Goal: Task Accomplishment & Management: Complete application form

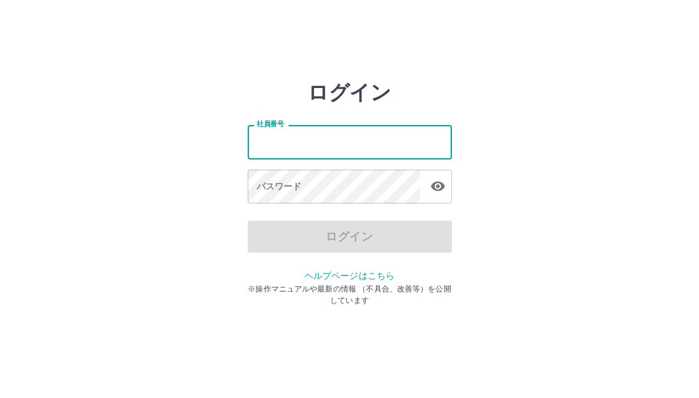
click at [303, 139] on input "社員番号" at bounding box center [350, 142] width 204 height 34
type input "*******"
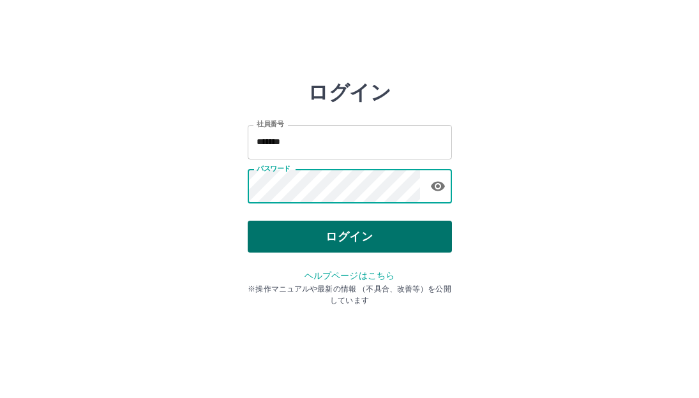
click at [355, 227] on button "ログイン" at bounding box center [350, 237] width 204 height 32
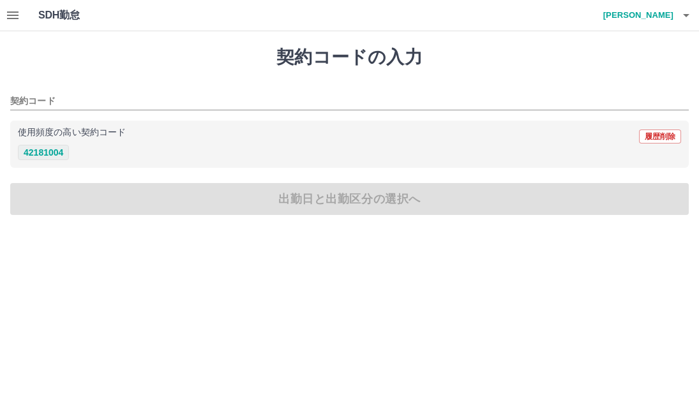
click at [63, 155] on button "42181004" at bounding box center [43, 152] width 51 height 15
type input "********"
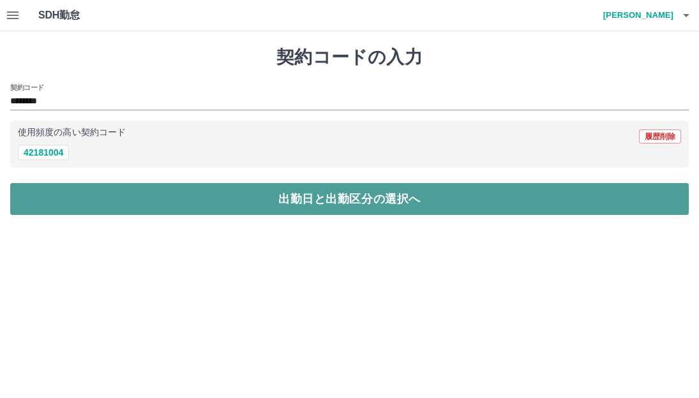
click at [315, 194] on button "出勤日と出勤区分の選択へ" at bounding box center [349, 199] width 679 height 32
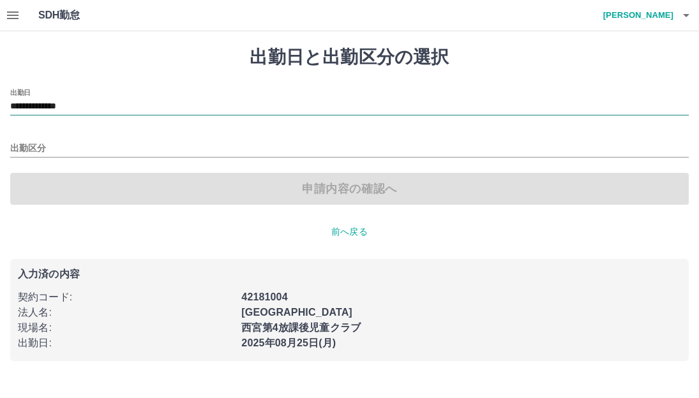
click at [79, 107] on input "**********" at bounding box center [349, 107] width 679 height 16
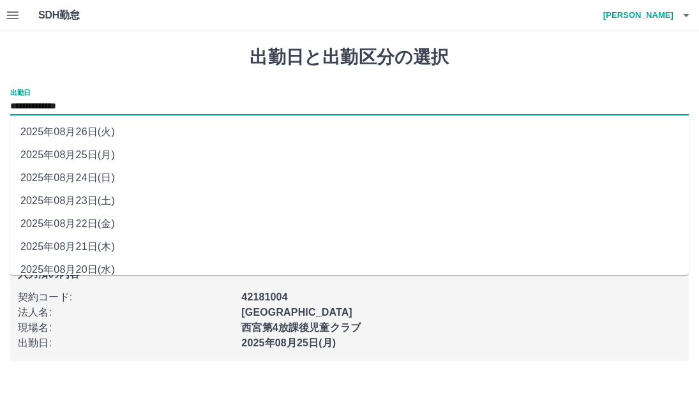
click at [80, 175] on li "2025年08月24日(日)" at bounding box center [349, 178] width 679 height 23
type input "**********"
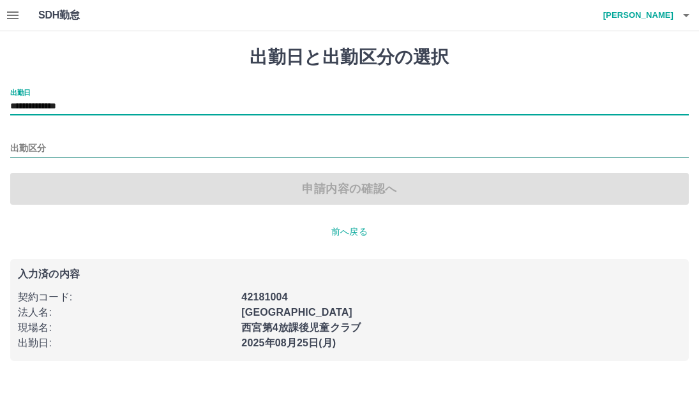
click at [66, 149] on input "出勤区分" at bounding box center [349, 149] width 679 height 16
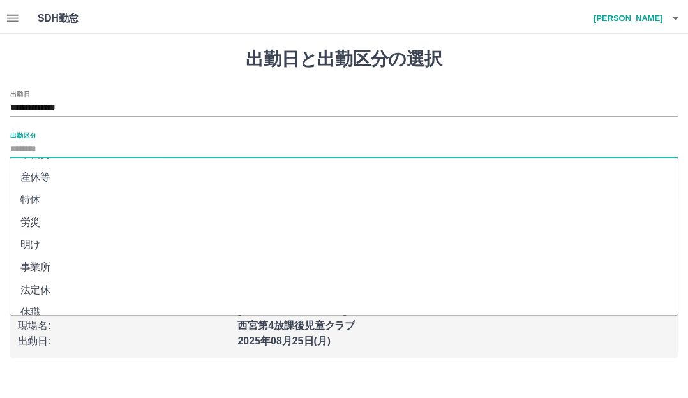
scroll to position [264, 0]
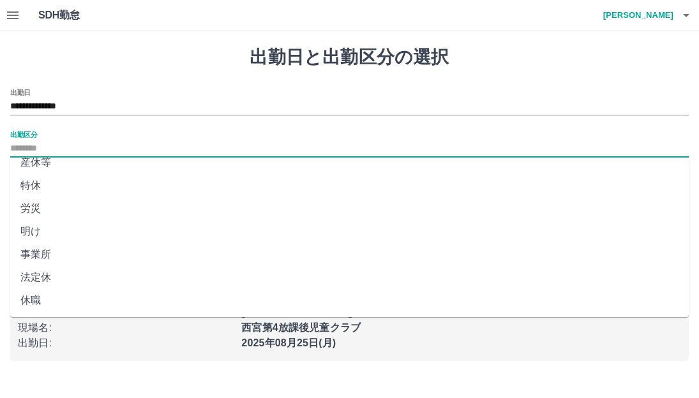
click at [25, 275] on li "法定休" at bounding box center [349, 277] width 679 height 23
type input "***"
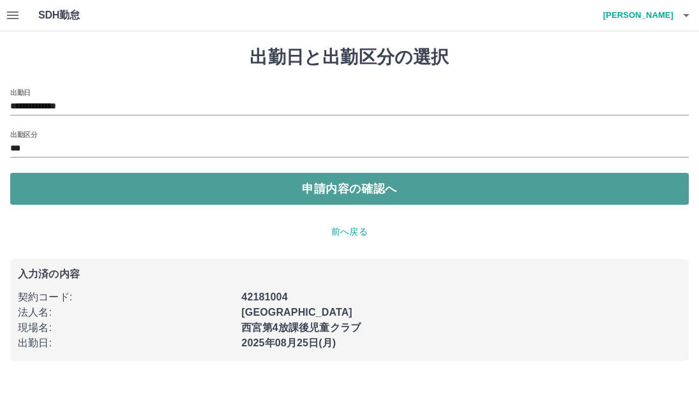
click at [324, 194] on button "申請内容の確認へ" at bounding box center [349, 189] width 679 height 32
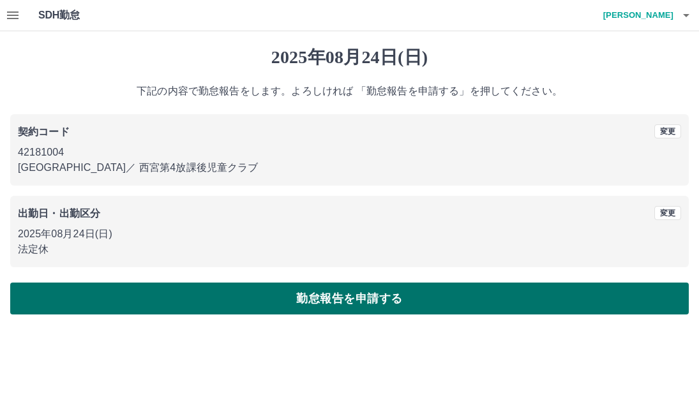
click at [343, 296] on button "勤怠報告を申請する" at bounding box center [349, 299] width 679 height 32
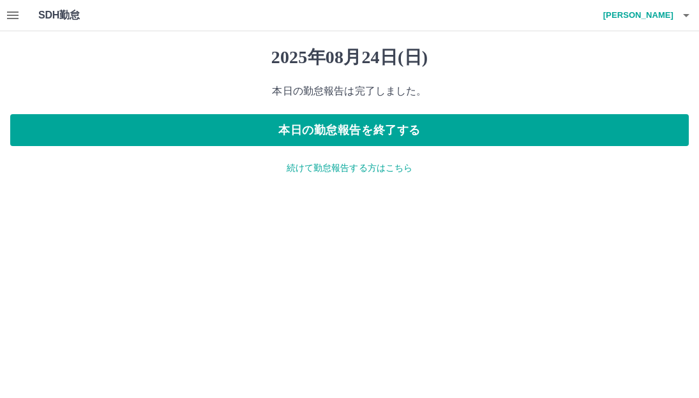
click at [317, 165] on p "続けて勤怠報告する方はこちら" at bounding box center [349, 167] width 679 height 13
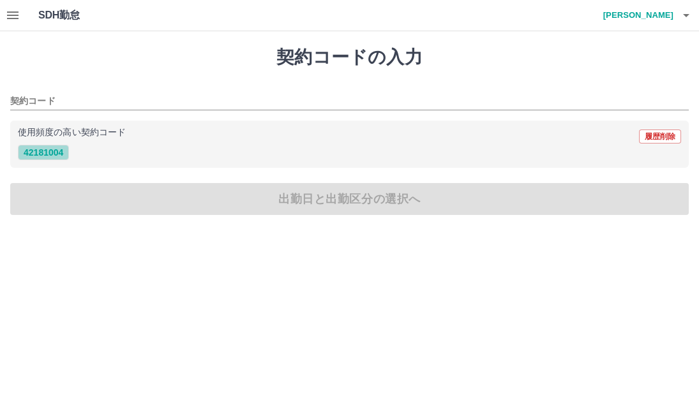
click at [40, 154] on button "42181004" at bounding box center [43, 152] width 51 height 15
type input "********"
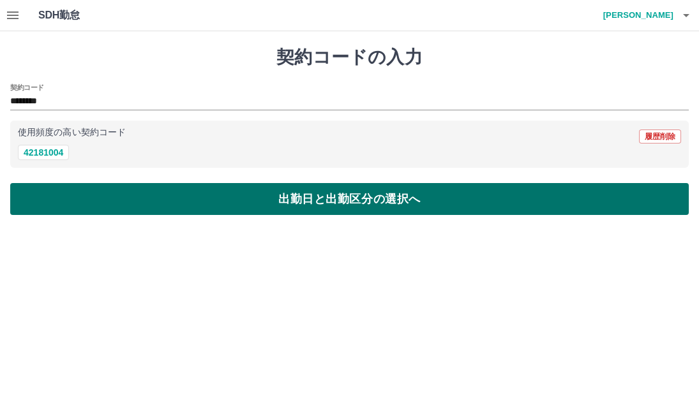
click at [246, 196] on button "出勤日と出勤区分の選択へ" at bounding box center [349, 199] width 679 height 32
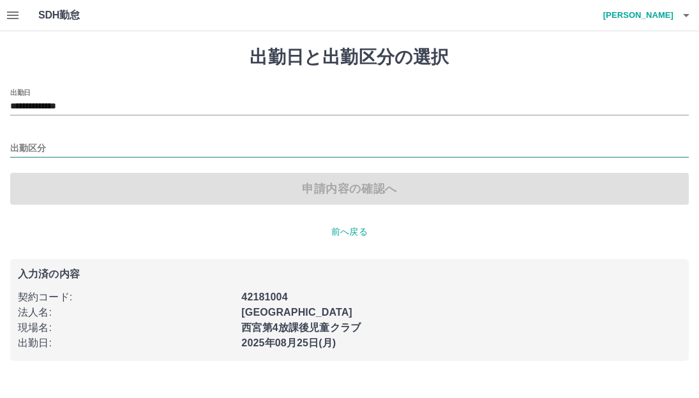
click at [109, 146] on input "出勤区分" at bounding box center [349, 149] width 679 height 16
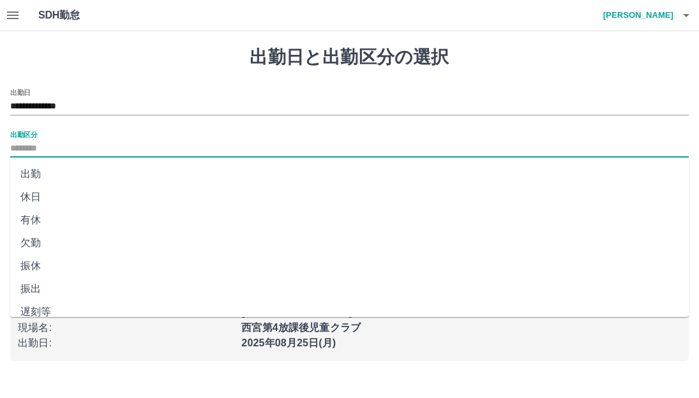
click at [41, 172] on li "出勤" at bounding box center [349, 174] width 679 height 23
type input "**"
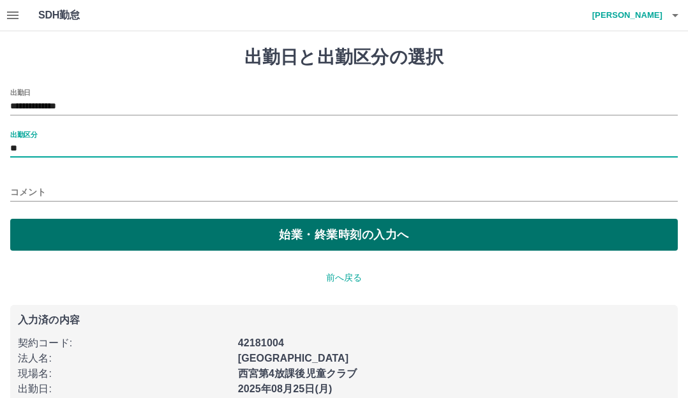
click at [264, 232] on button "始業・終業時刻の入力へ" at bounding box center [344, 235] width 668 height 32
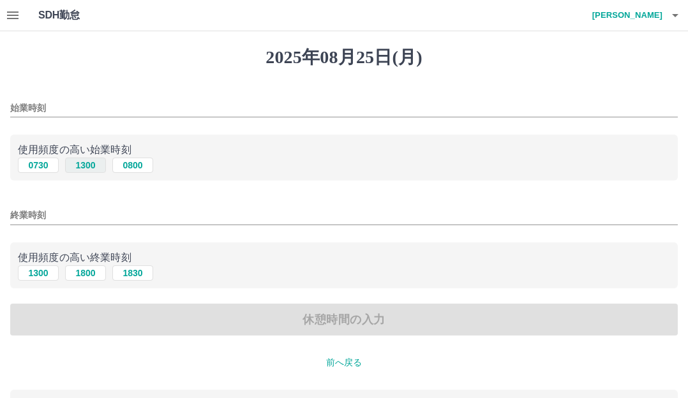
click at [86, 169] on button "1300" at bounding box center [85, 165] width 41 height 15
type input "****"
click at [133, 271] on button "1830" at bounding box center [132, 273] width 41 height 15
type input "****"
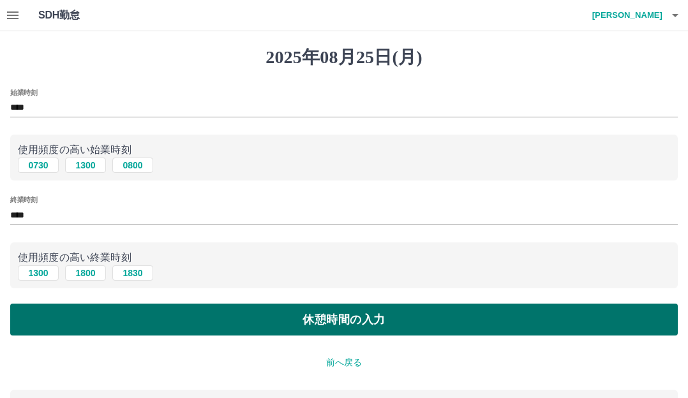
click at [326, 319] on button "休憩時間の入力" at bounding box center [344, 320] width 668 height 32
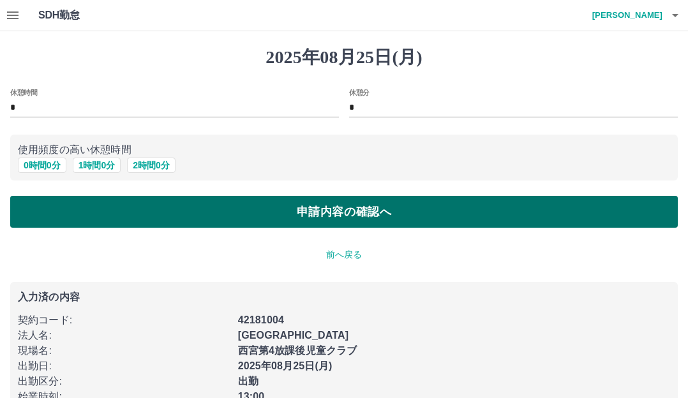
click at [332, 209] on button "申請内容の確認へ" at bounding box center [344, 212] width 668 height 32
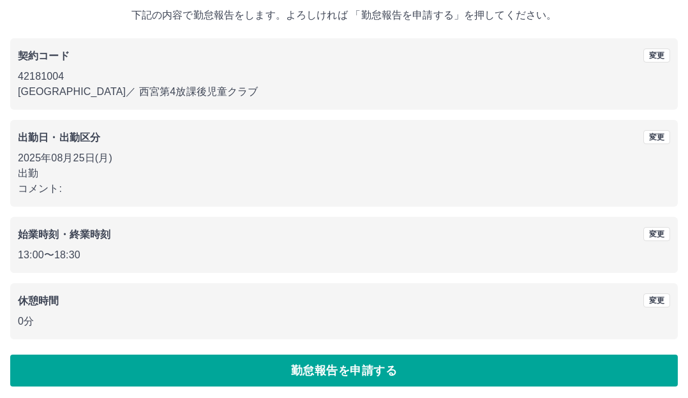
scroll to position [80, 0]
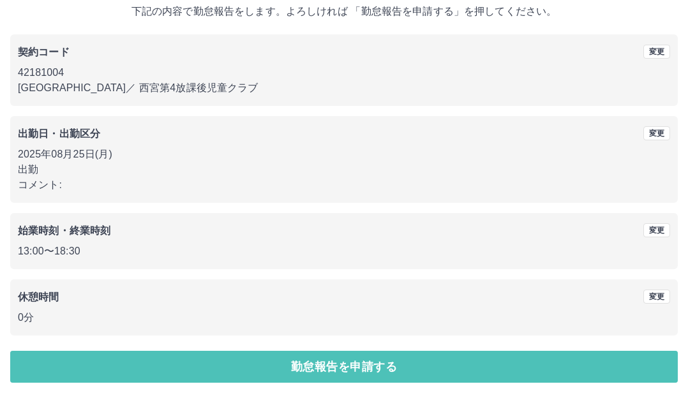
click at [370, 364] on button "勤怠報告を申請する" at bounding box center [344, 367] width 668 height 32
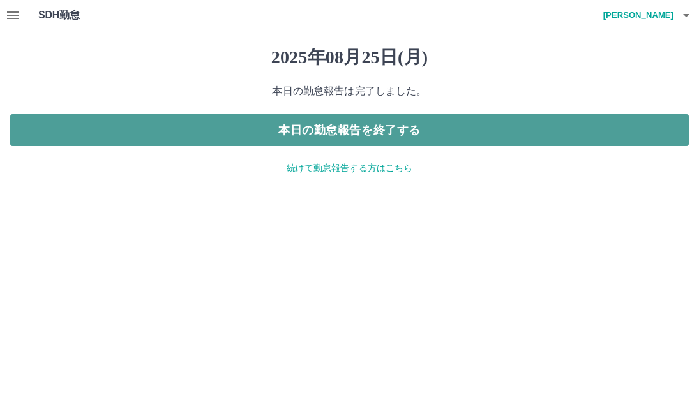
click at [384, 137] on button "本日の勤怠報告を終了する" at bounding box center [349, 130] width 679 height 32
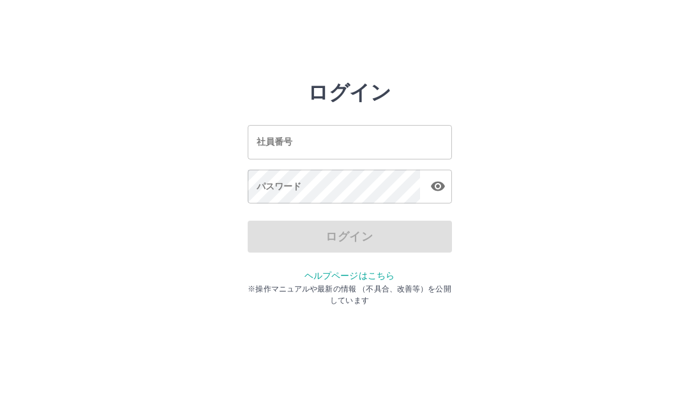
click at [342, 144] on input "社員番号" at bounding box center [350, 142] width 204 height 34
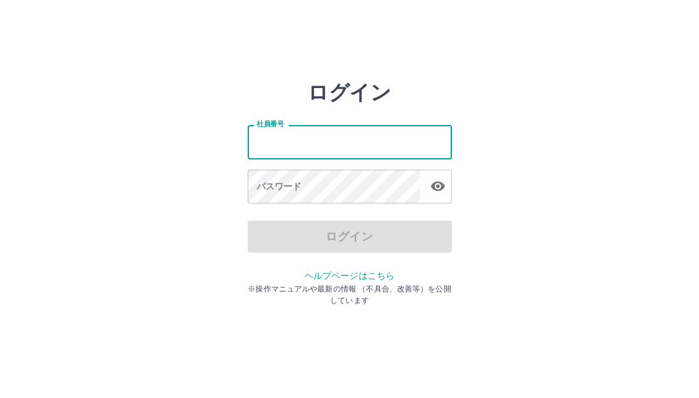
type input "*******"
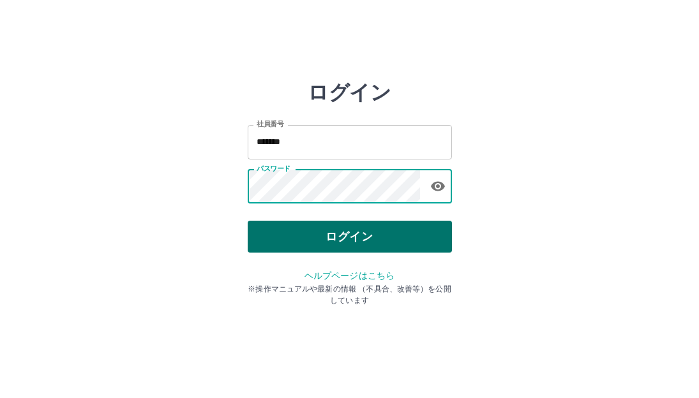
click at [347, 234] on button "ログイン" at bounding box center [350, 237] width 204 height 32
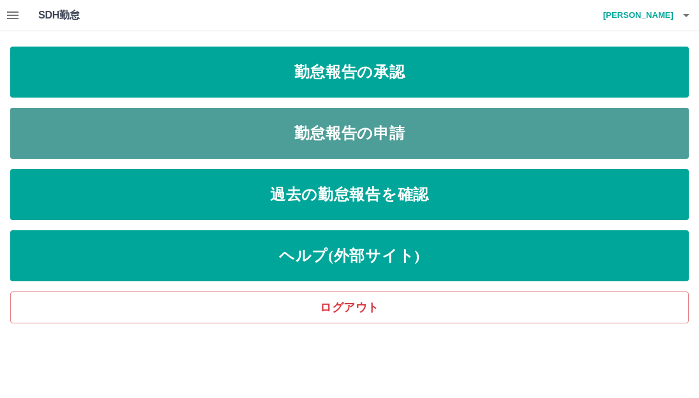
click at [396, 139] on link "勤怠報告の申請" at bounding box center [349, 133] width 679 height 51
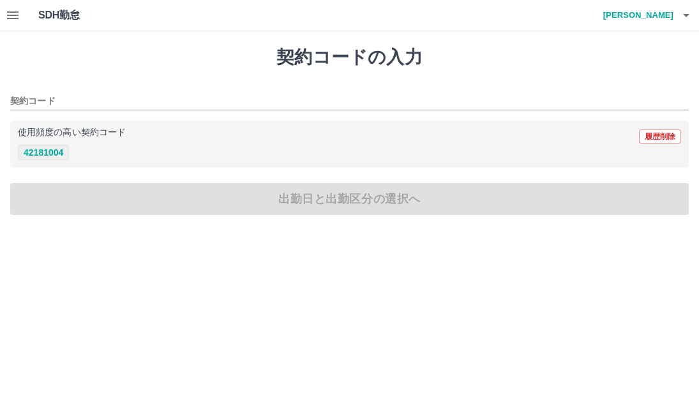
click at [33, 152] on button "42181004" at bounding box center [43, 152] width 51 height 15
type input "********"
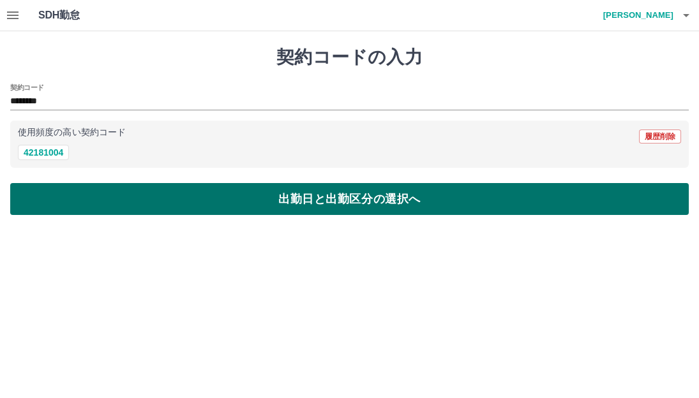
click at [65, 204] on button "出勤日と出勤区分の選択へ" at bounding box center [349, 199] width 679 height 32
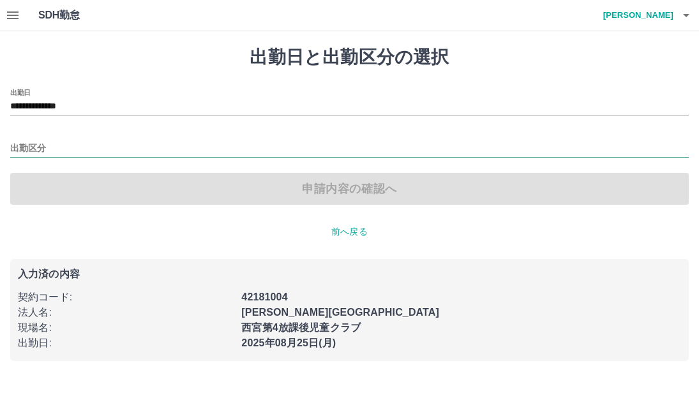
click at [49, 147] on input "出勤区分" at bounding box center [349, 149] width 679 height 16
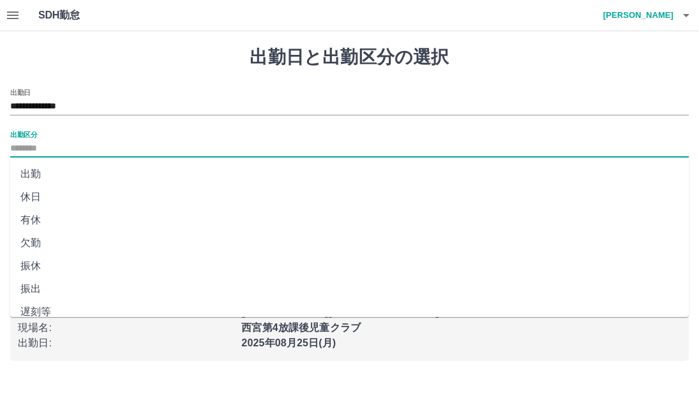
click at [53, 173] on li "出勤" at bounding box center [349, 174] width 679 height 23
type input "**"
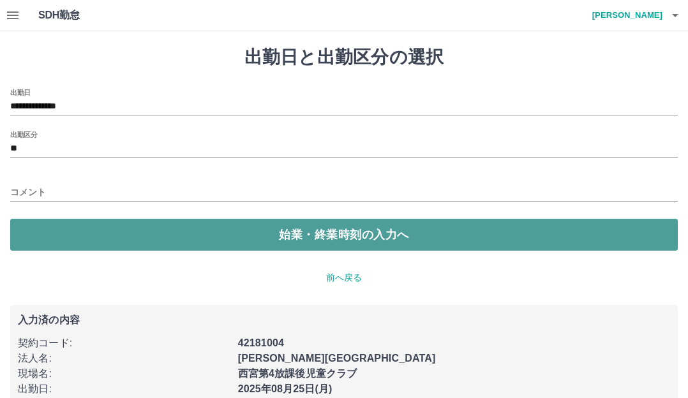
click at [117, 229] on button "始業・終業時刻の入力へ" at bounding box center [344, 235] width 668 height 32
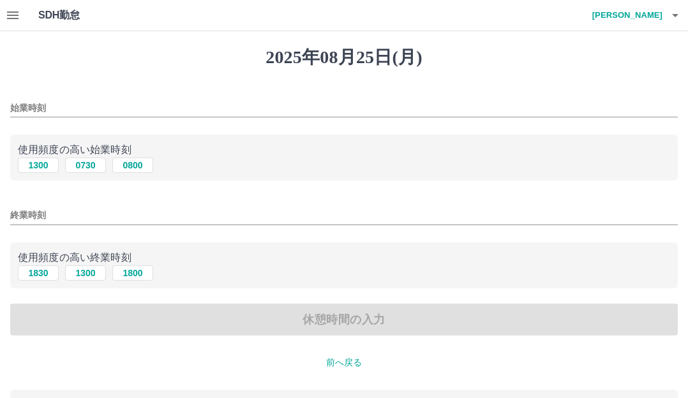
click at [68, 107] on input "始業時刻" at bounding box center [344, 108] width 668 height 19
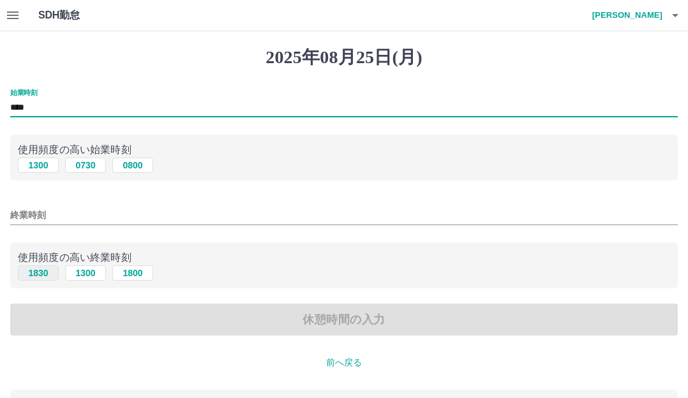
type input "****"
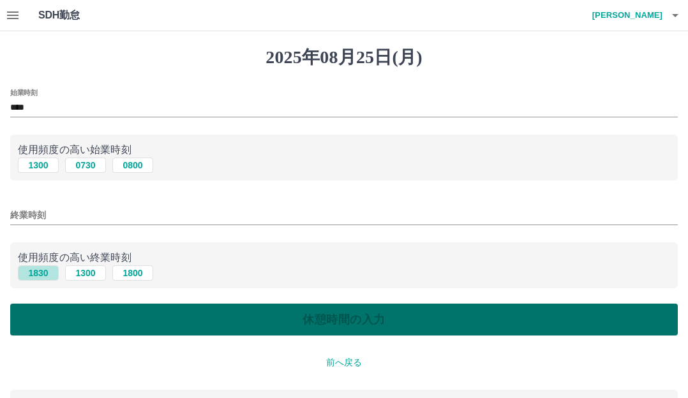
drag, startPoint x: 43, startPoint y: 276, endPoint x: 80, endPoint y: 324, distance: 60.1
click at [46, 276] on button "1830" at bounding box center [38, 273] width 41 height 15
type input "****"
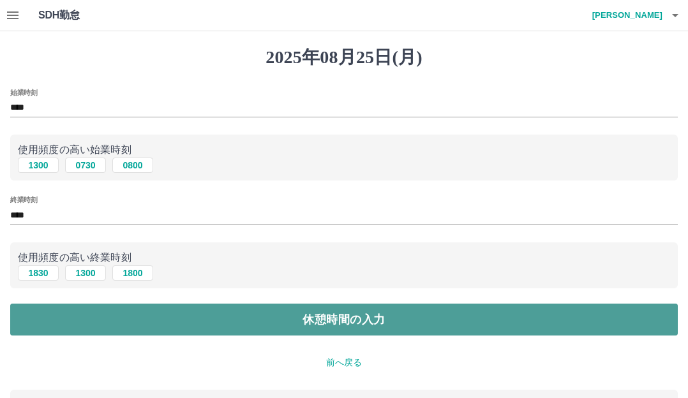
click at [81, 325] on button "休憩時間の入力" at bounding box center [344, 320] width 668 height 32
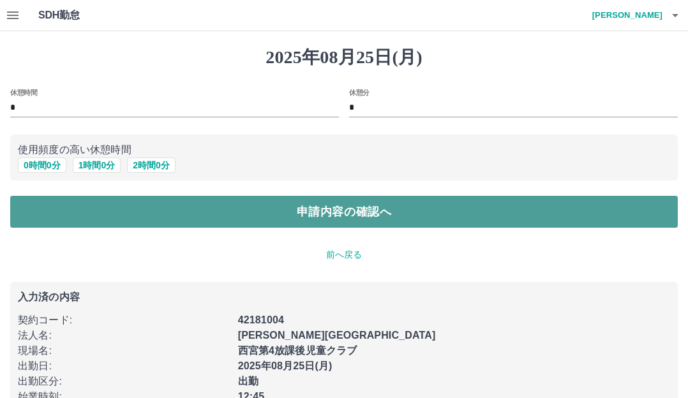
click at [144, 199] on button "申請内容の確認へ" at bounding box center [344, 212] width 668 height 32
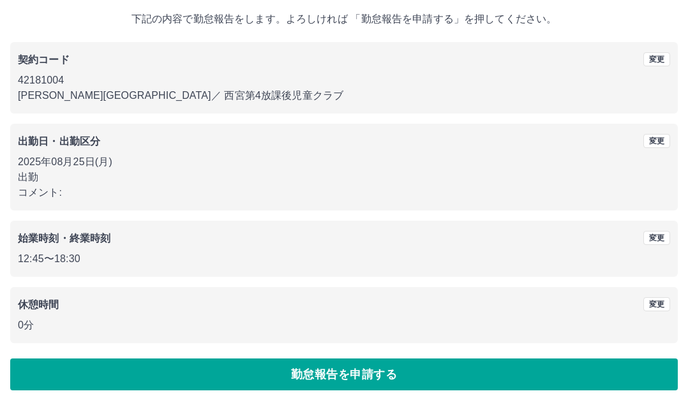
scroll to position [80, 0]
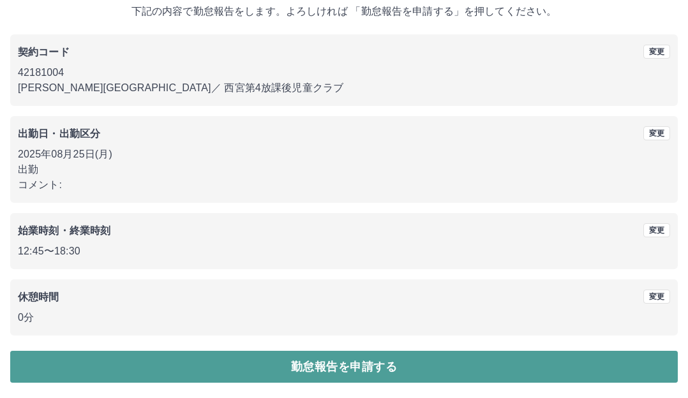
click at [88, 352] on button "勤怠報告を申請する" at bounding box center [344, 367] width 668 height 32
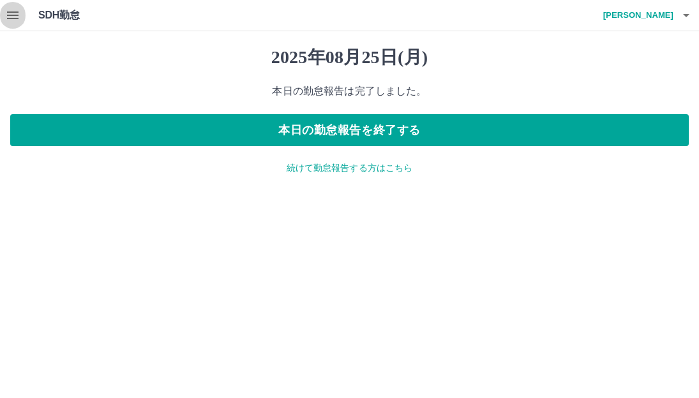
click at [10, 13] on icon "button" at bounding box center [12, 15] width 11 height 8
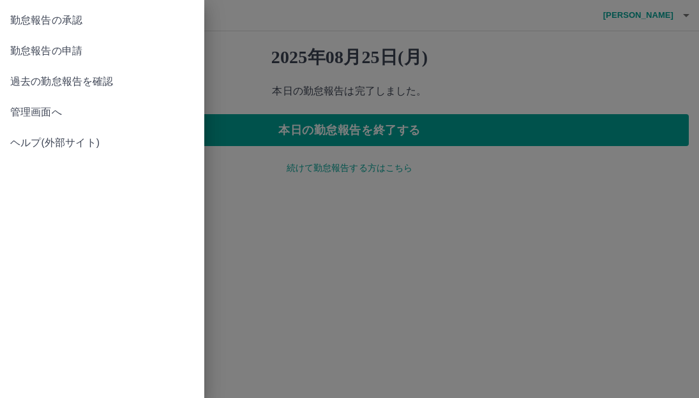
click at [40, 14] on span "勤怠報告の承認" at bounding box center [102, 20] width 184 height 15
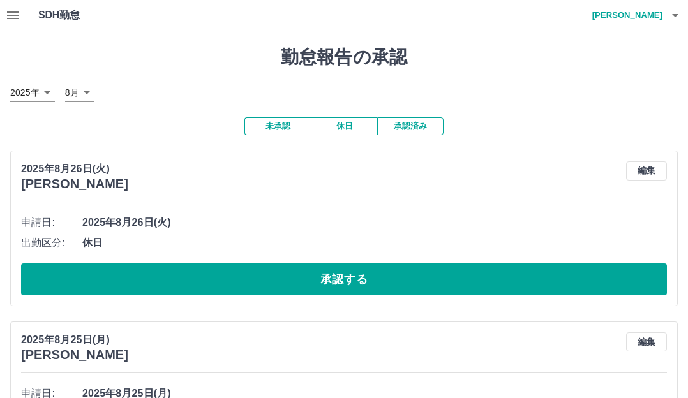
click at [109, 263] on div "申請日: 2025年8月26日(火) 出勤区分: 休日 承認する" at bounding box center [344, 254] width 646 height 83
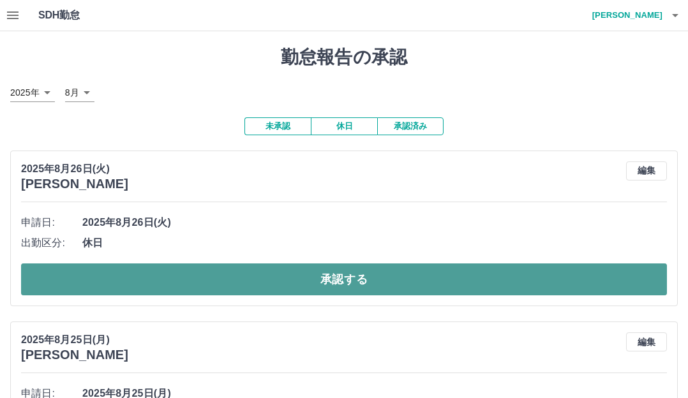
click at [113, 273] on button "承認する" at bounding box center [344, 280] width 646 height 32
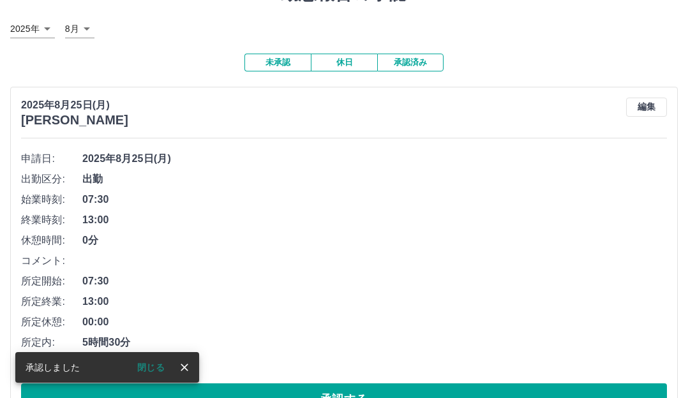
scroll to position [128, 0]
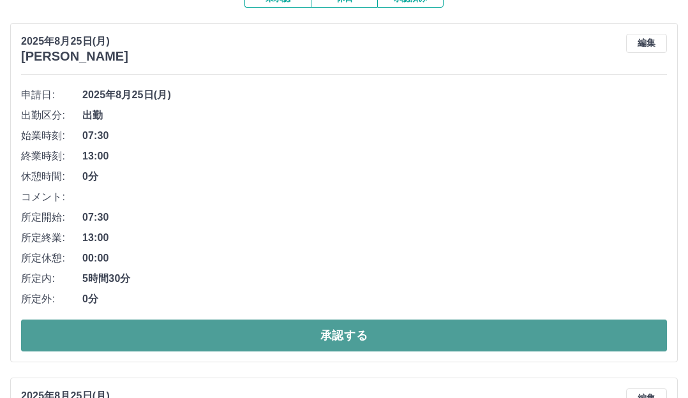
click at [222, 334] on button "承認する" at bounding box center [344, 336] width 646 height 32
click at [253, 331] on button "承認する" at bounding box center [344, 336] width 646 height 32
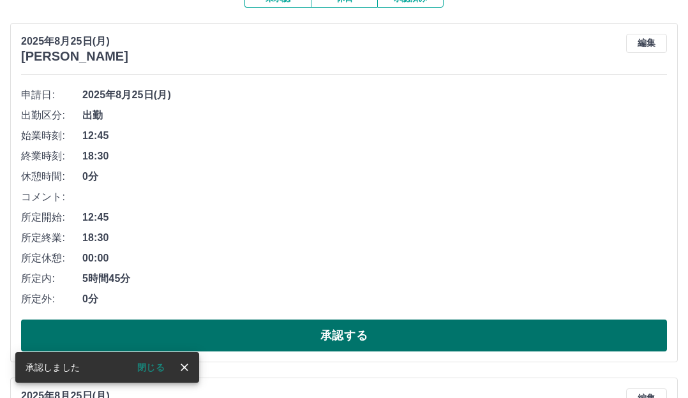
drag, startPoint x: 212, startPoint y: 334, endPoint x: 203, endPoint y: 341, distance: 11.4
click at [209, 335] on button "承認する" at bounding box center [344, 336] width 646 height 32
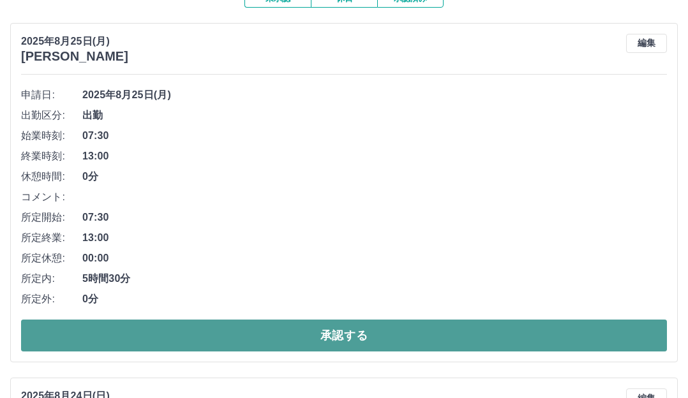
click at [219, 338] on button "承認する" at bounding box center [344, 336] width 646 height 32
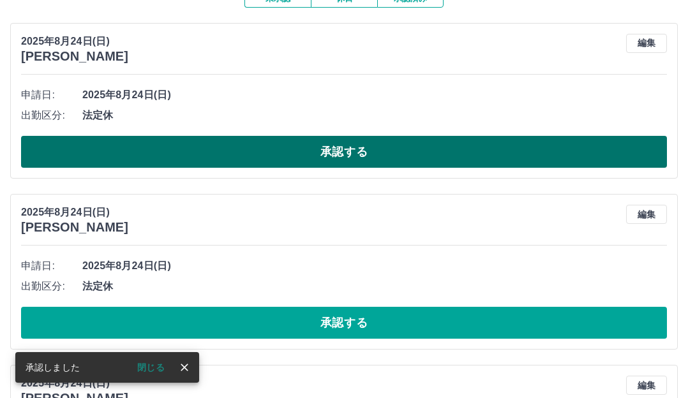
click at [162, 153] on button "承認する" at bounding box center [344, 152] width 646 height 32
click at [157, 156] on button "承認する" at bounding box center [344, 152] width 646 height 32
click at [177, 157] on button "承認する" at bounding box center [344, 152] width 646 height 32
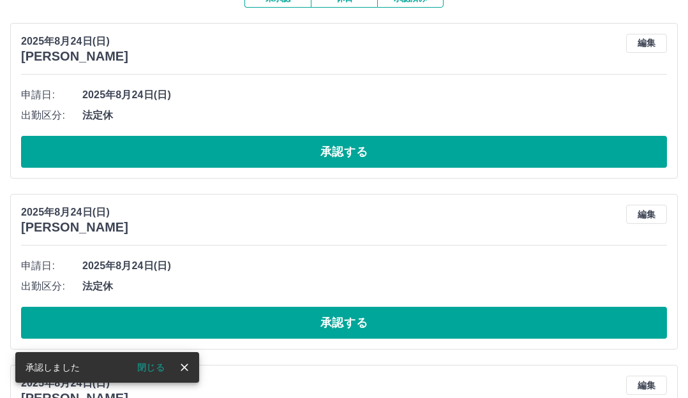
click at [187, 154] on button "承認する" at bounding box center [344, 152] width 646 height 32
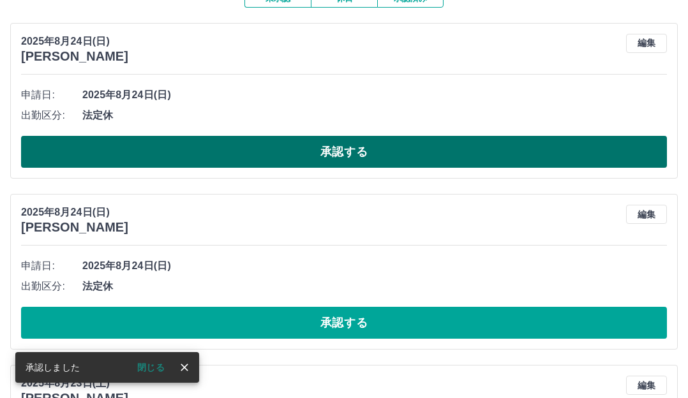
click at [159, 150] on button "承認する" at bounding box center [344, 152] width 646 height 32
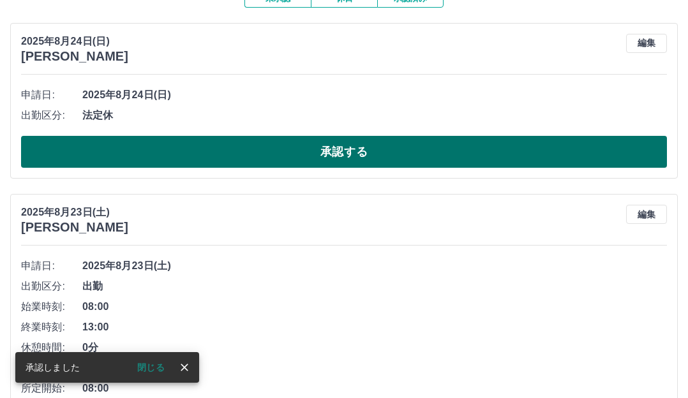
click at [151, 153] on button "承認する" at bounding box center [344, 152] width 646 height 32
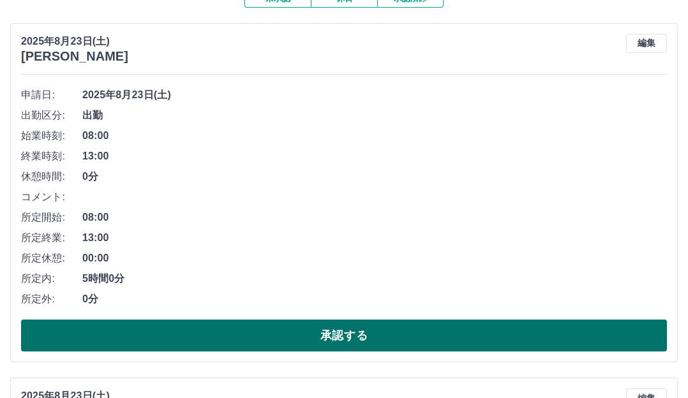
click at [224, 338] on button "承認する" at bounding box center [344, 336] width 646 height 32
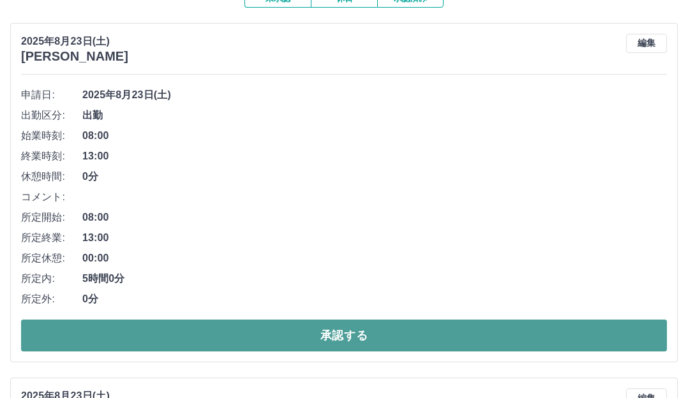
click at [190, 336] on button "承認する" at bounding box center [344, 336] width 646 height 32
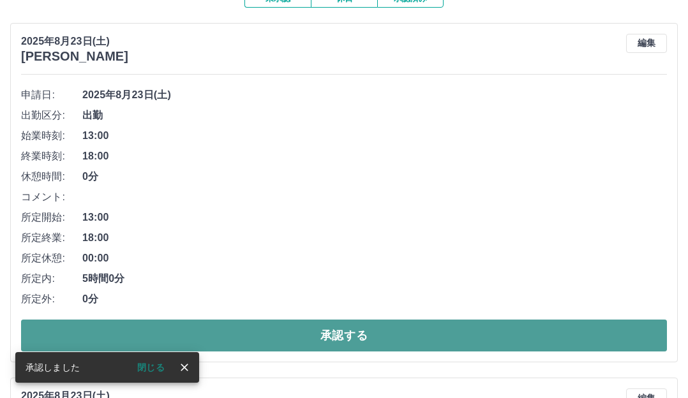
click at [204, 340] on button "承認する" at bounding box center [344, 336] width 646 height 32
click at [193, 322] on button "承認する" at bounding box center [344, 336] width 646 height 32
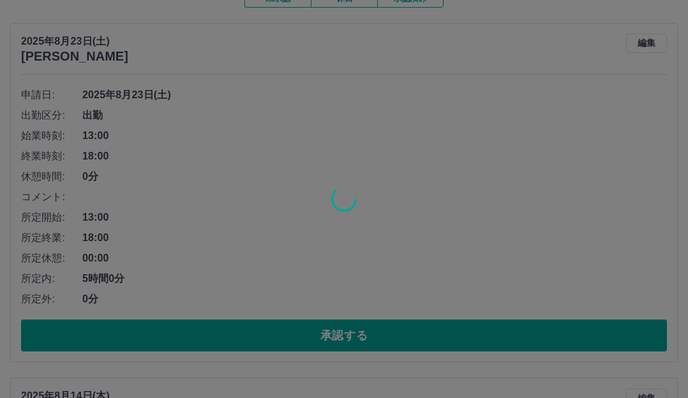
scroll to position [109, 0]
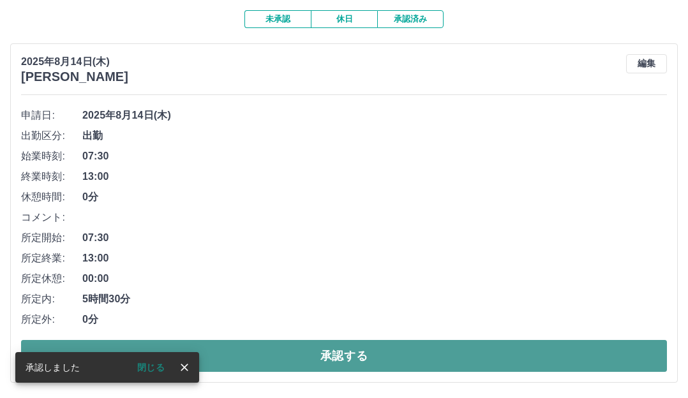
click at [281, 365] on button "承認する" at bounding box center [344, 356] width 646 height 32
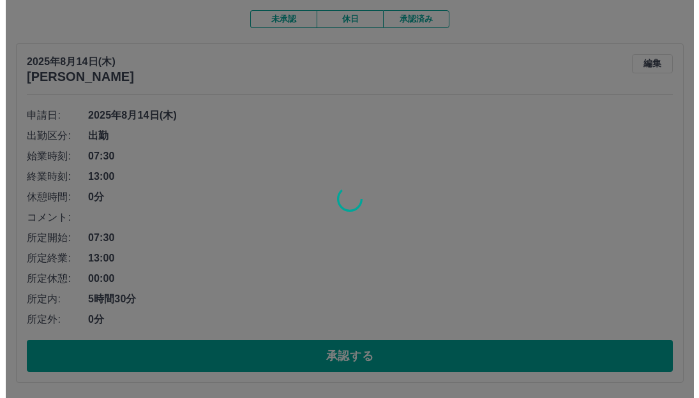
scroll to position [0, 0]
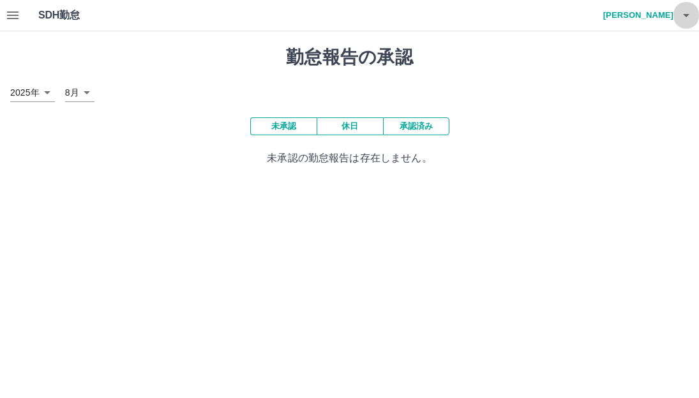
click at [686, 11] on icon "button" at bounding box center [686, 15] width 15 height 15
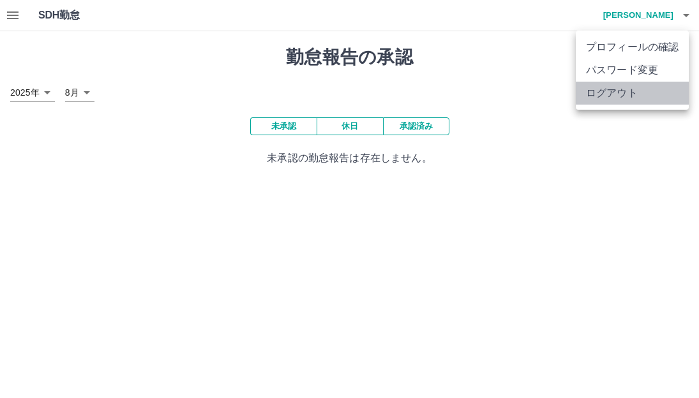
click at [640, 94] on li "ログアウト" at bounding box center [632, 93] width 113 height 23
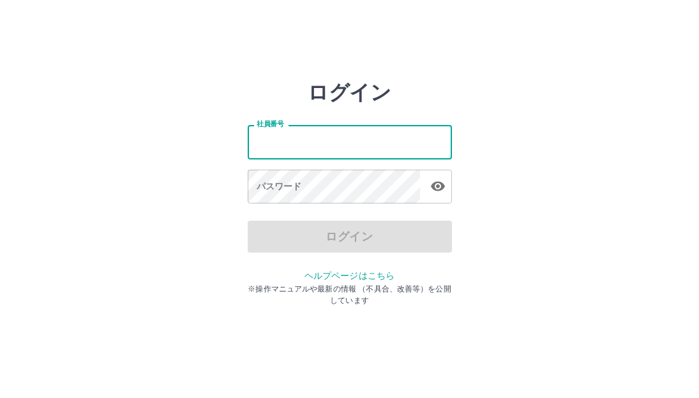
click at [336, 140] on input "社員番号" at bounding box center [350, 142] width 204 height 34
type input "*******"
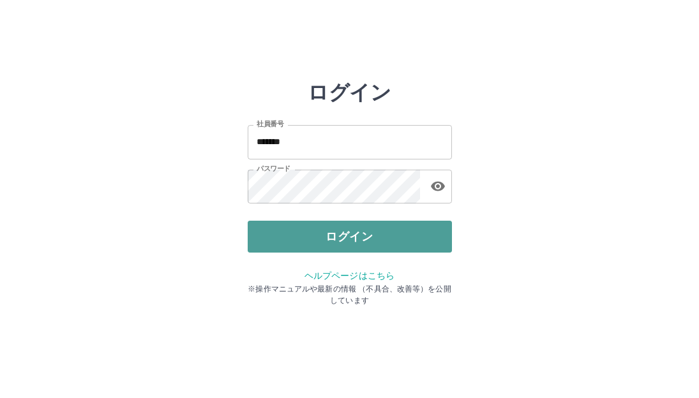
click at [319, 237] on button "ログイン" at bounding box center [350, 237] width 204 height 32
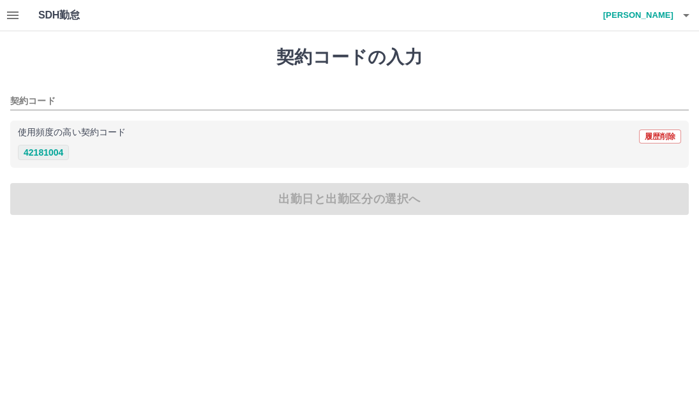
click at [65, 158] on button "42181004" at bounding box center [43, 152] width 51 height 15
type input "********"
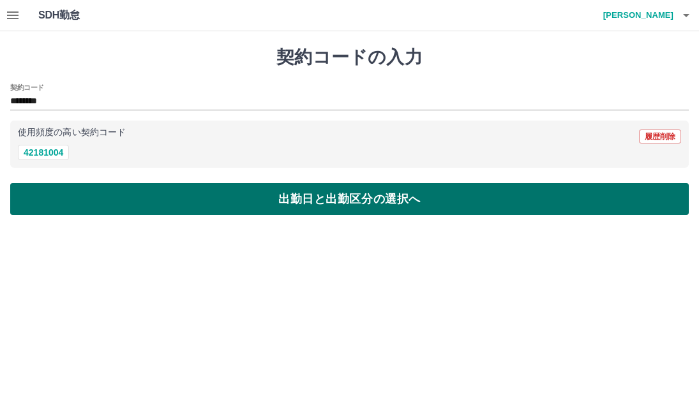
click at [98, 196] on button "出勤日と出勤区分の選択へ" at bounding box center [349, 199] width 679 height 32
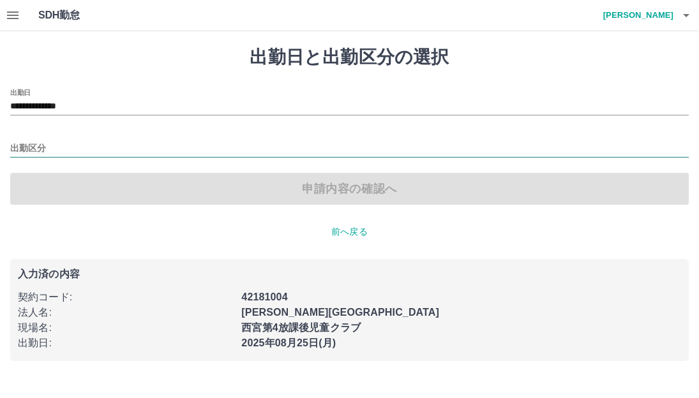
click at [48, 144] on input "出勤区分" at bounding box center [349, 149] width 679 height 16
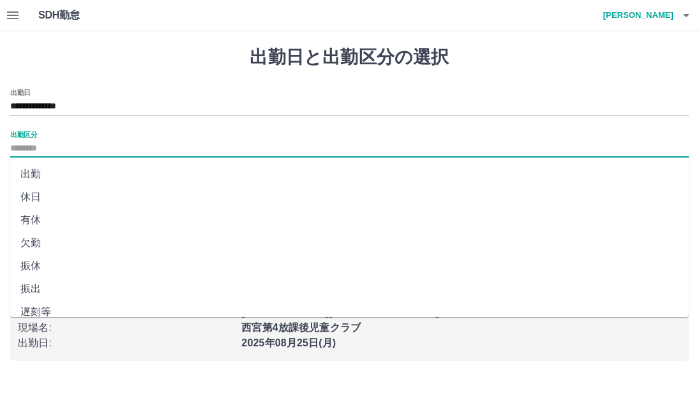
click at [45, 173] on li "出勤" at bounding box center [349, 174] width 679 height 23
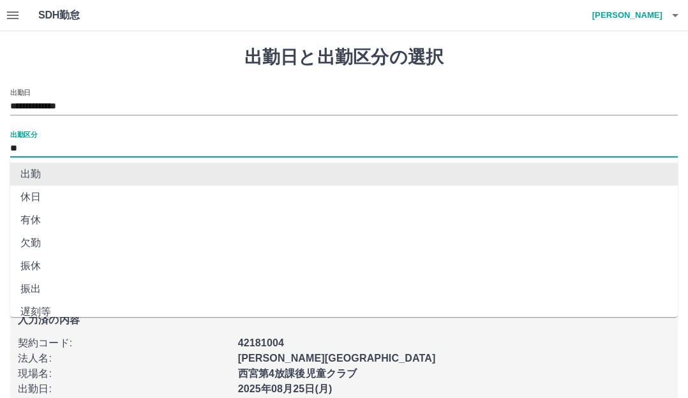
click at [38, 143] on input "**" at bounding box center [344, 149] width 668 height 16
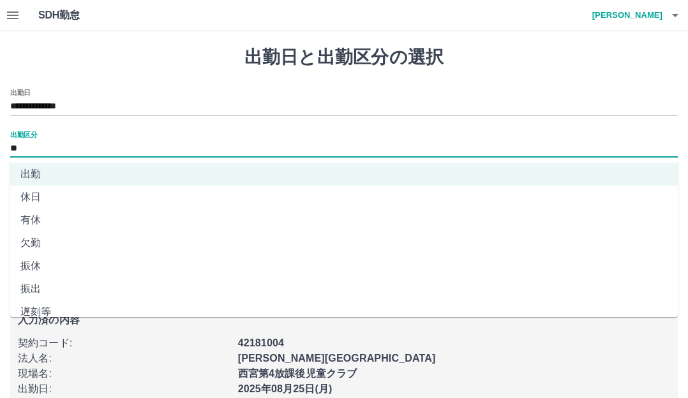
click at [41, 195] on li "休日" at bounding box center [344, 197] width 668 height 23
type input "**"
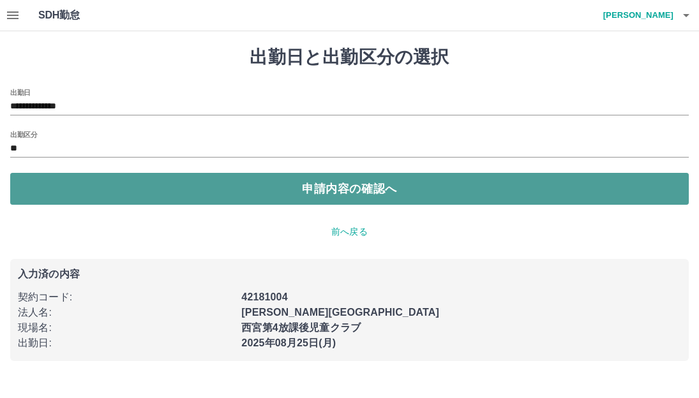
click at [81, 195] on button "申請内容の確認へ" at bounding box center [349, 189] width 679 height 32
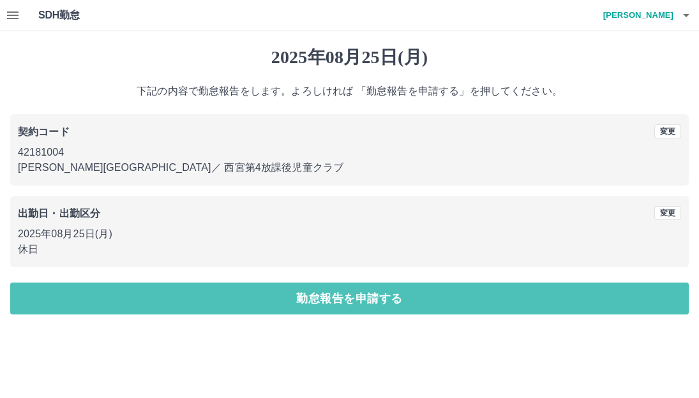
drag, startPoint x: 85, startPoint y: 302, endPoint x: 93, endPoint y: 296, distance: 10.5
click at [86, 302] on button "勤怠報告を申請する" at bounding box center [349, 299] width 679 height 32
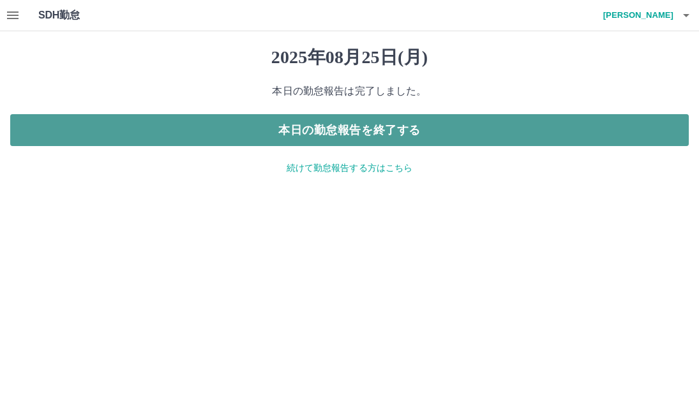
click at [347, 130] on button "本日の勤怠報告を終了する" at bounding box center [349, 130] width 679 height 32
